Goal: Navigation & Orientation: Find specific page/section

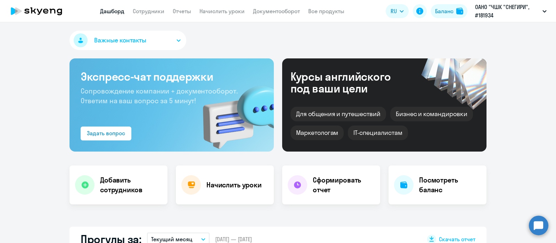
click at [276, 15] on app-menu-item-link "Документооборот" at bounding box center [276, 11] width 47 height 9
select select "30"
click at [274, 11] on link "Документооборот" at bounding box center [276, 11] width 47 height 7
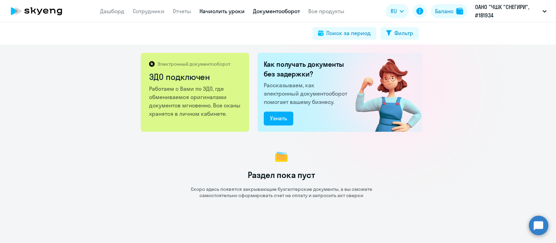
click at [228, 9] on link "Начислить уроки" at bounding box center [222, 11] width 45 height 7
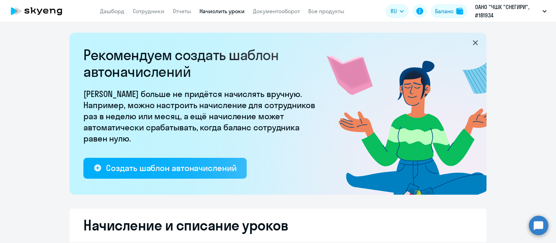
select select "10"
click at [156, 11] on link "Сотрудники" at bounding box center [149, 11] width 32 height 7
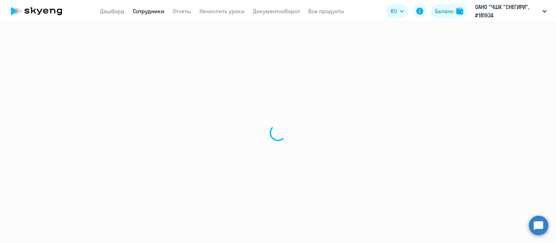
select select "30"
